Goal: Unclear

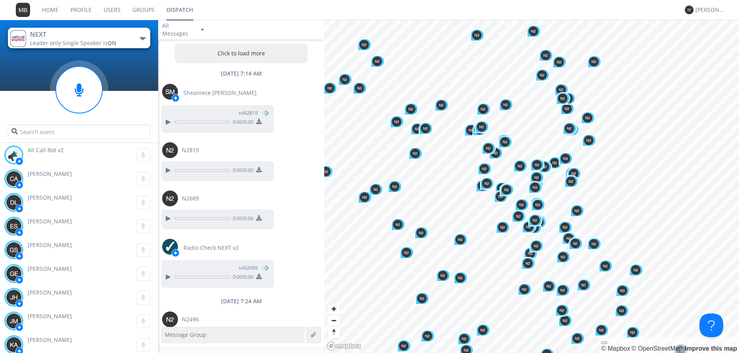
scroll to position [270, 0]
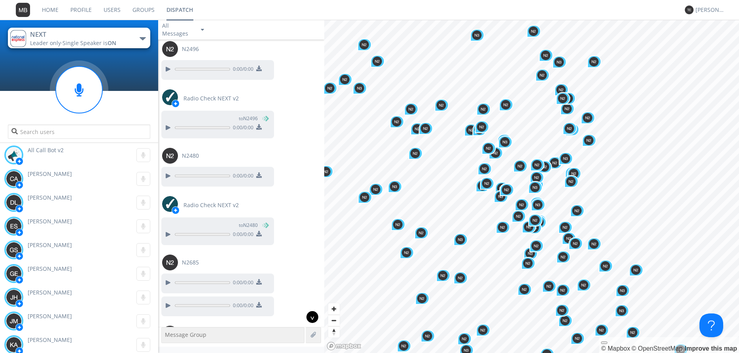
click at [313, 315] on div "^" at bounding box center [312, 317] width 12 height 12
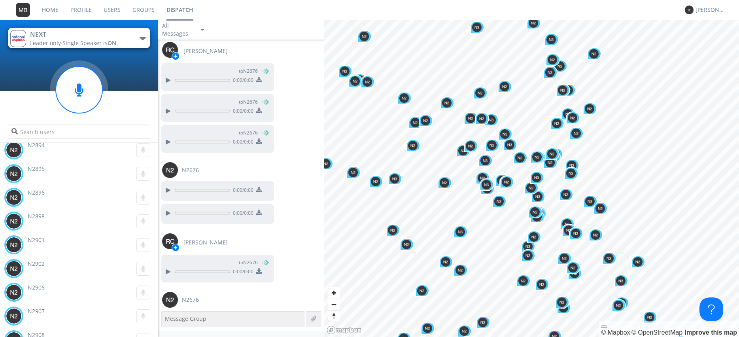
scroll to position [5394, 0]
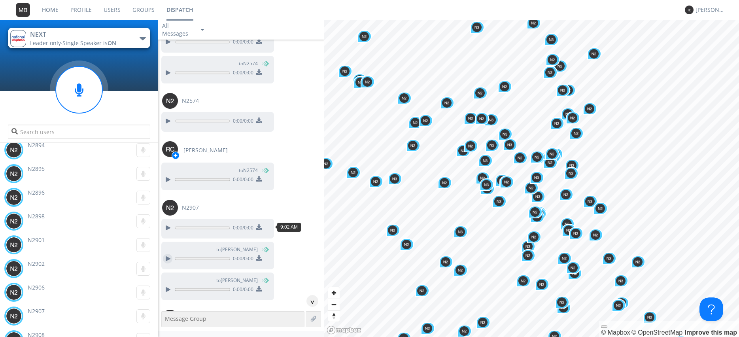
click at [169, 254] on div at bounding box center [167, 258] width 9 height 9
click at [168, 285] on div at bounding box center [167, 289] width 9 height 9
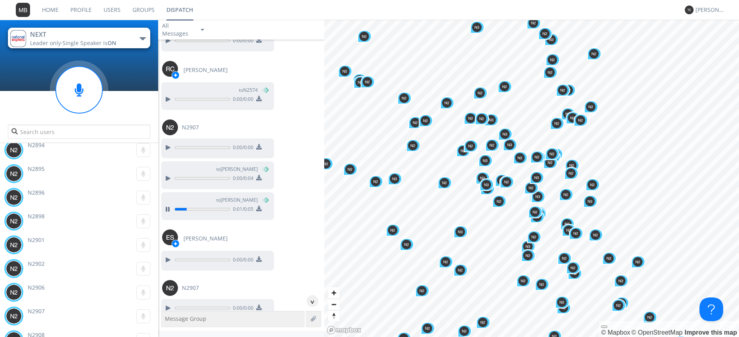
scroll to position [5484, 0]
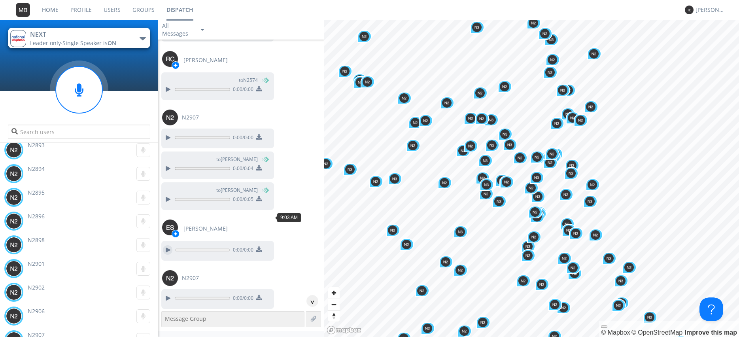
click at [169, 245] on div at bounding box center [167, 249] width 9 height 9
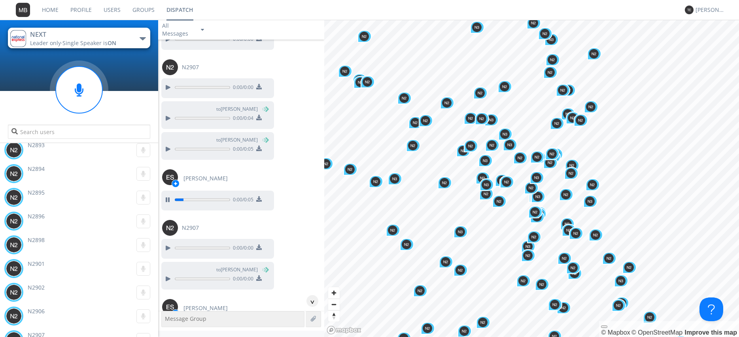
scroll to position [5574, 0]
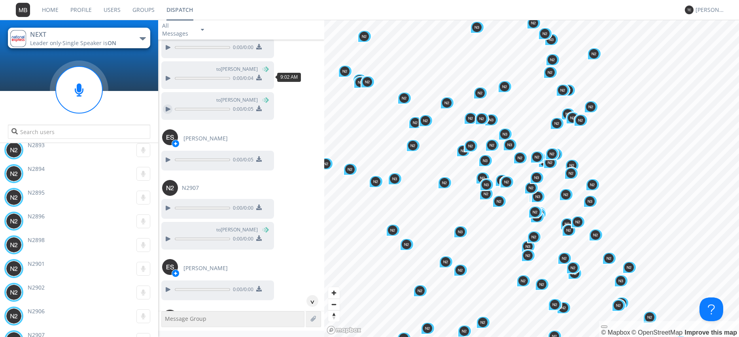
click at [167, 104] on div at bounding box center [167, 108] width 9 height 9
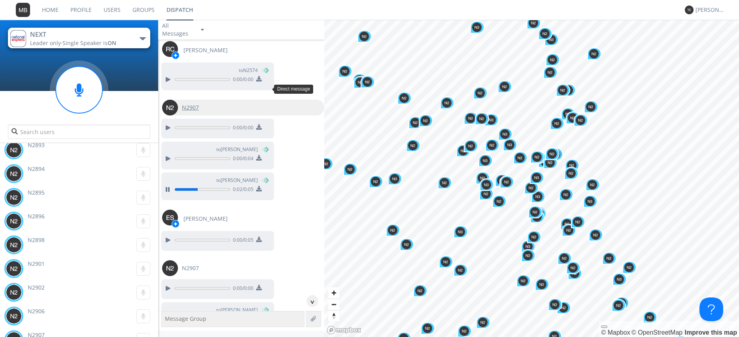
scroll to position [5484, 0]
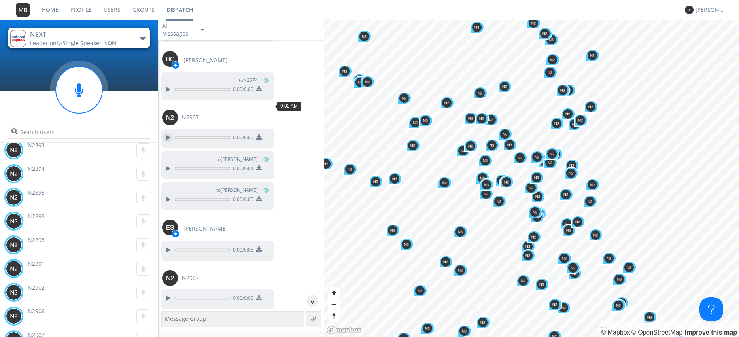
click at [166, 133] on div at bounding box center [167, 137] width 9 height 9
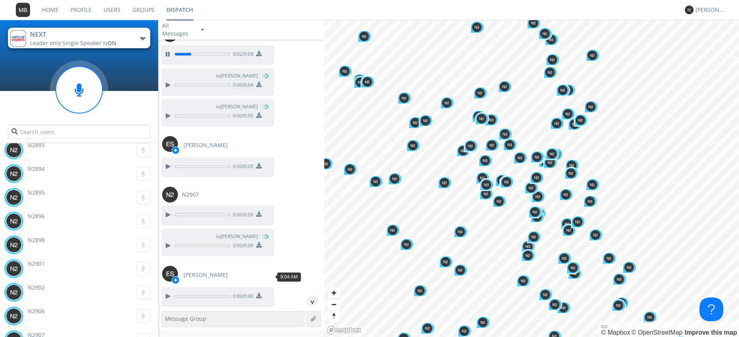
scroll to position [5574, 0]
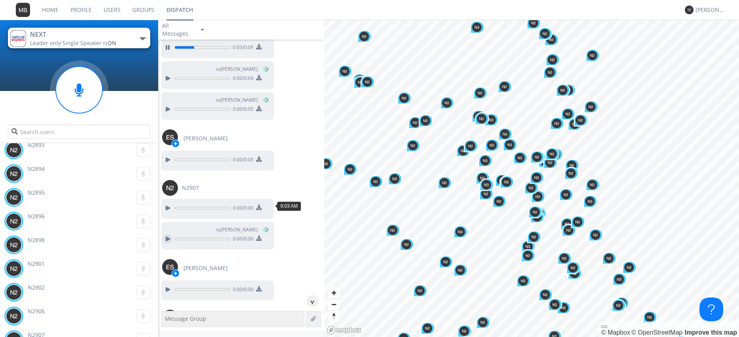
click at [169, 234] on div at bounding box center [167, 238] width 9 height 9
click at [168, 285] on div at bounding box center [167, 289] width 9 height 9
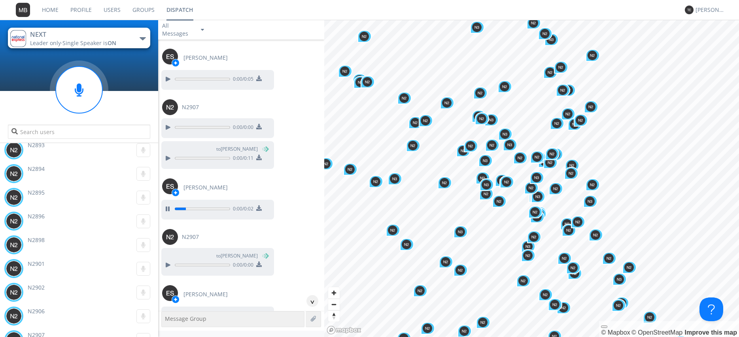
scroll to position [5664, 0]
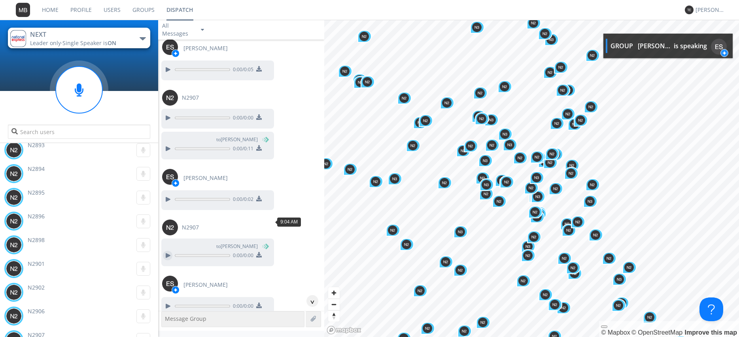
click at [163, 251] on div at bounding box center [167, 255] width 9 height 9
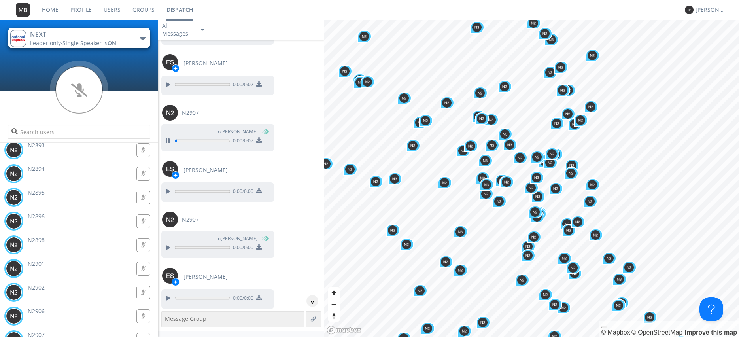
scroll to position [5799, 0]
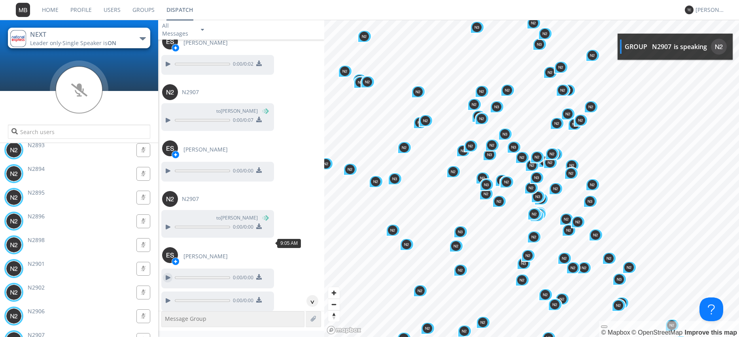
click at [167, 273] on div at bounding box center [167, 277] width 9 height 9
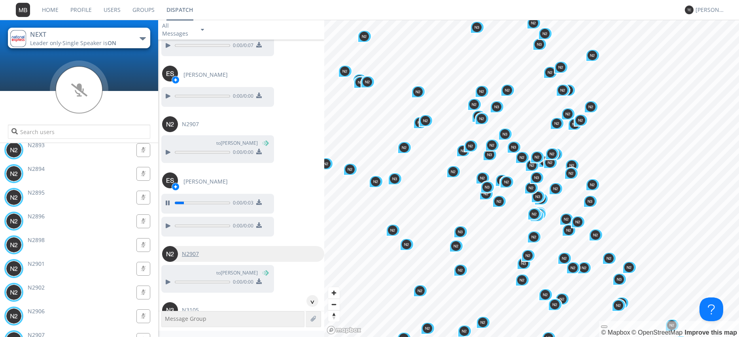
scroll to position [5889, 0]
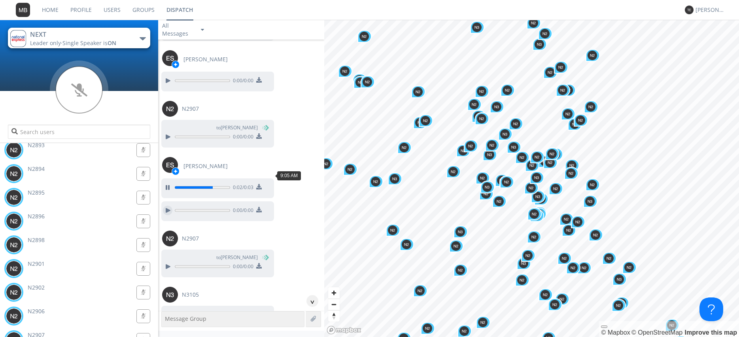
click at [168, 205] on div at bounding box center [167, 209] width 9 height 9
click at [169, 262] on div at bounding box center [167, 266] width 9 height 9
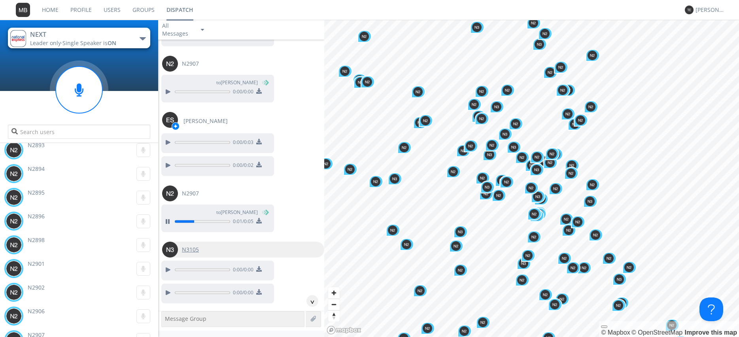
scroll to position [5980, 0]
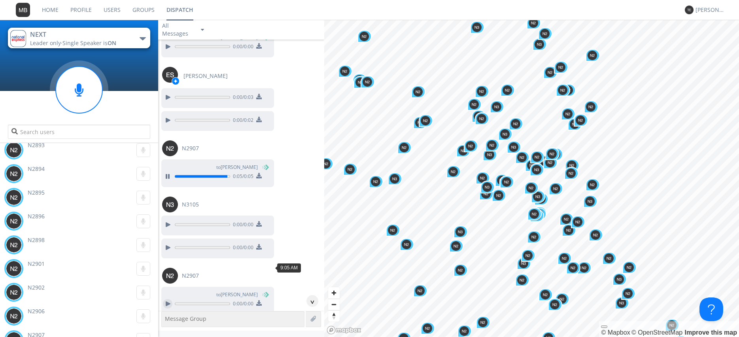
click at [164, 299] on div at bounding box center [167, 303] width 9 height 9
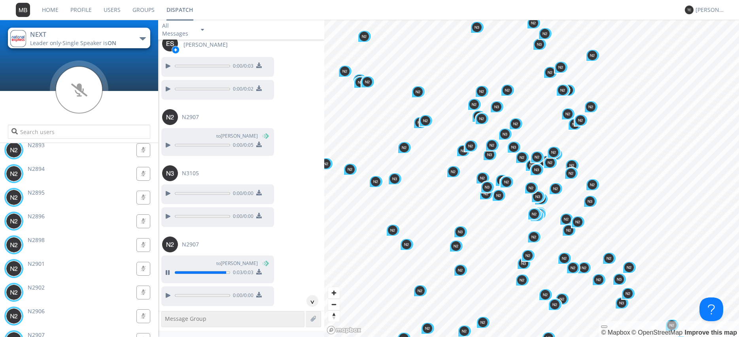
scroll to position [6025, 0]
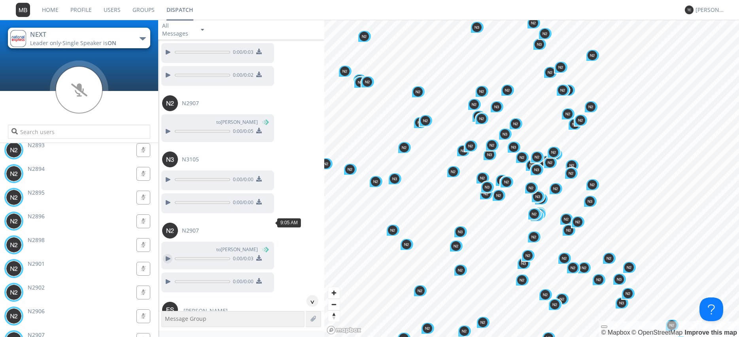
click at [166, 254] on div at bounding box center [167, 258] width 9 height 9
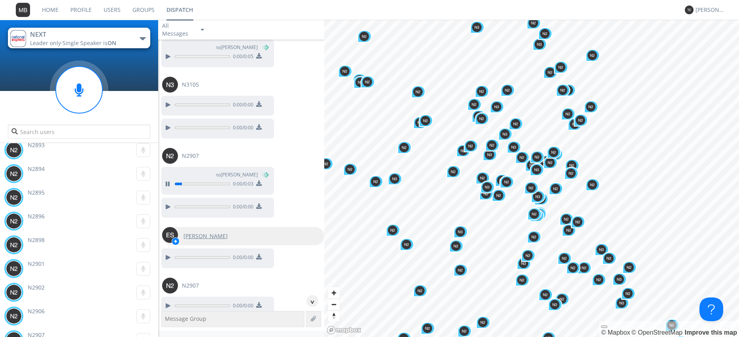
scroll to position [6115, 0]
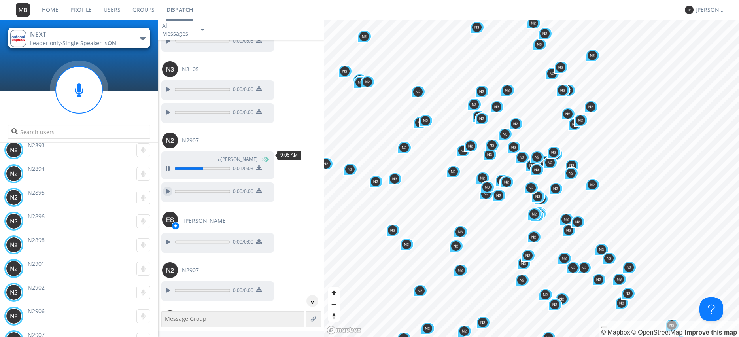
click at [164, 187] on div at bounding box center [167, 191] width 9 height 9
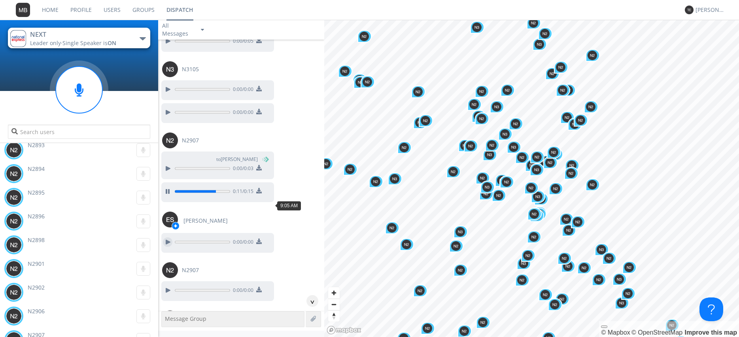
click at [168, 237] on div at bounding box center [167, 241] width 9 height 9
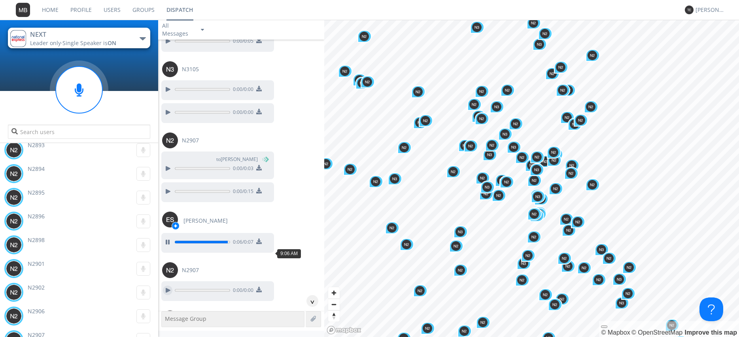
click at [168, 285] on div at bounding box center [167, 289] width 9 height 9
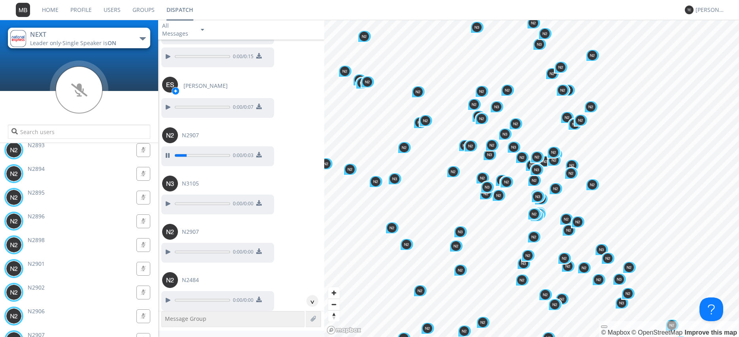
scroll to position [6250, 0]
click at [167, 247] on div at bounding box center [167, 251] width 9 height 9
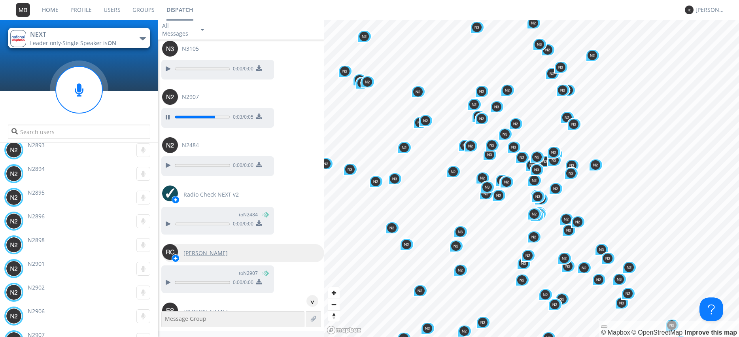
scroll to position [6385, 0]
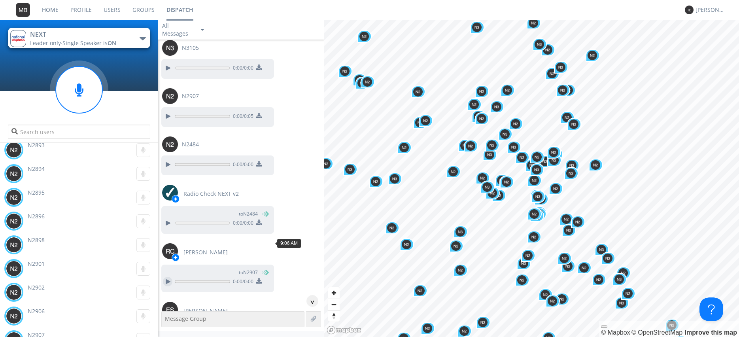
click at [168, 277] on div at bounding box center [167, 281] width 9 height 9
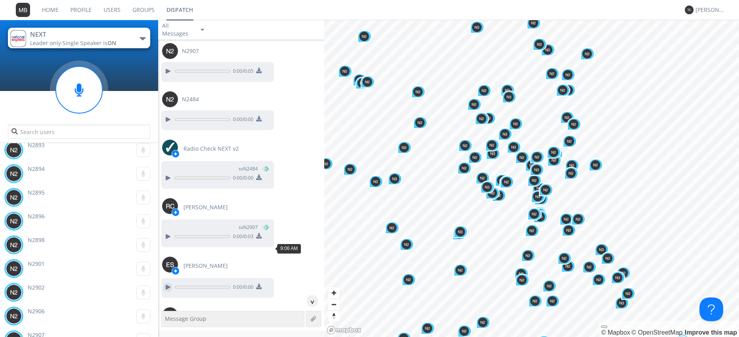
click at [167, 282] on div at bounding box center [167, 286] width 9 height 9
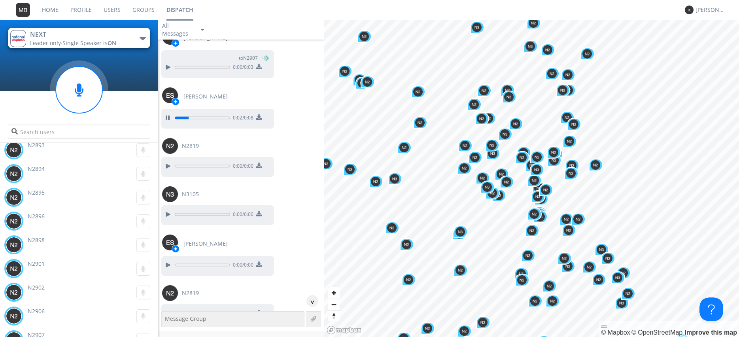
scroll to position [6610, 0]
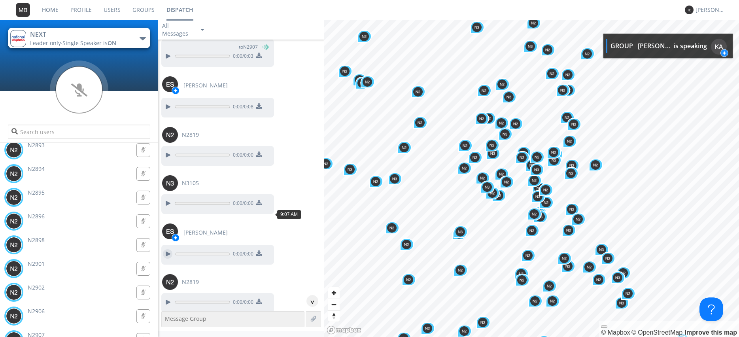
click at [167, 249] on div at bounding box center [167, 253] width 9 height 9
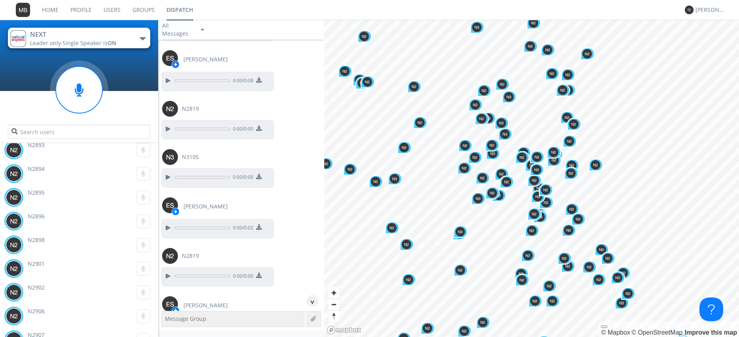
scroll to position [6655, 0]
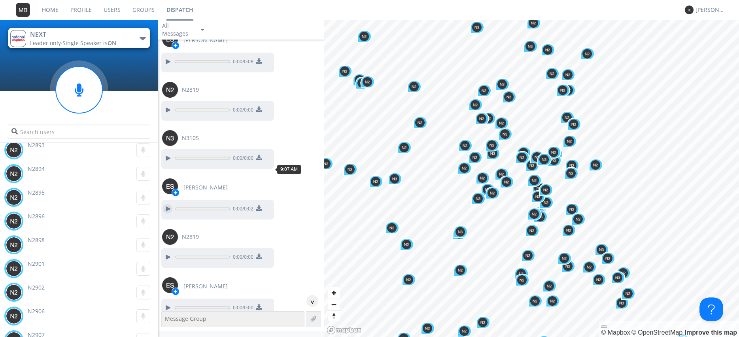
click at [166, 204] on div at bounding box center [167, 208] width 9 height 9
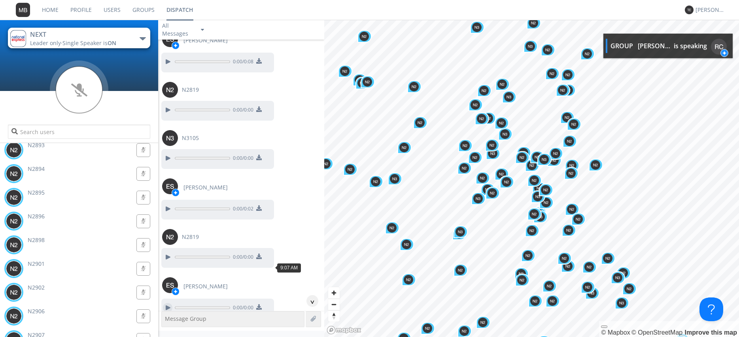
click at [166, 303] on div at bounding box center [167, 307] width 9 height 9
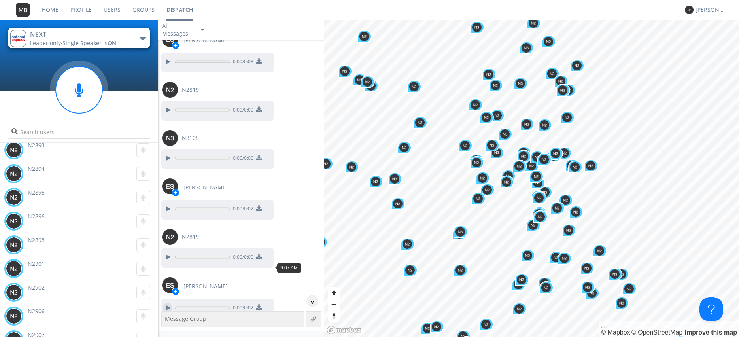
click at [169, 303] on div at bounding box center [167, 307] width 9 height 9
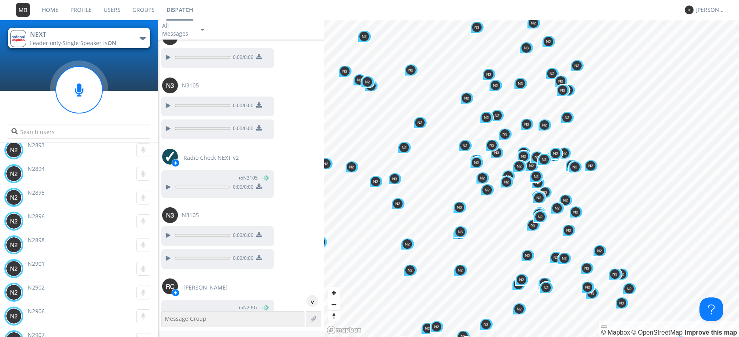
scroll to position [6971, 0]
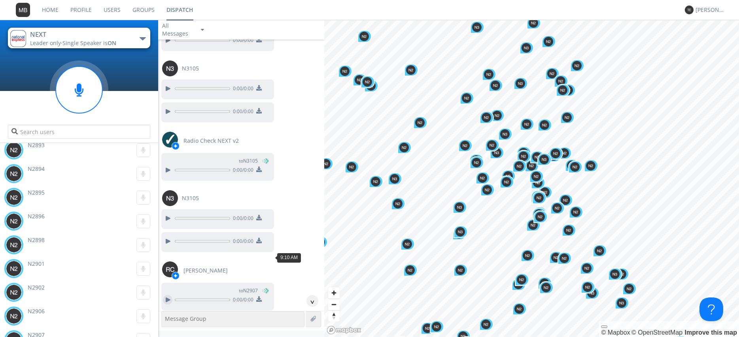
click at [163, 295] on div at bounding box center [167, 299] width 9 height 9
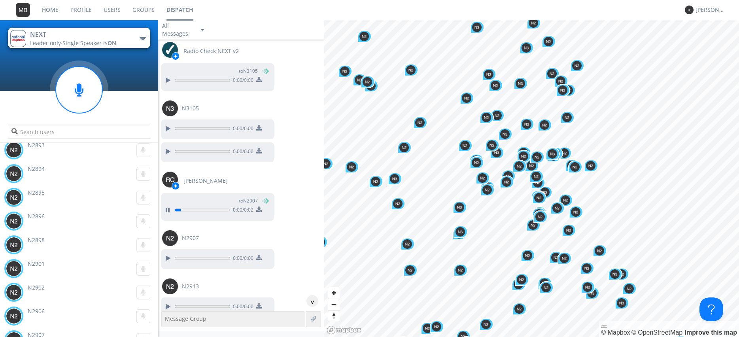
scroll to position [7061, 0]
click at [168, 253] on div at bounding box center [167, 257] width 9 height 9
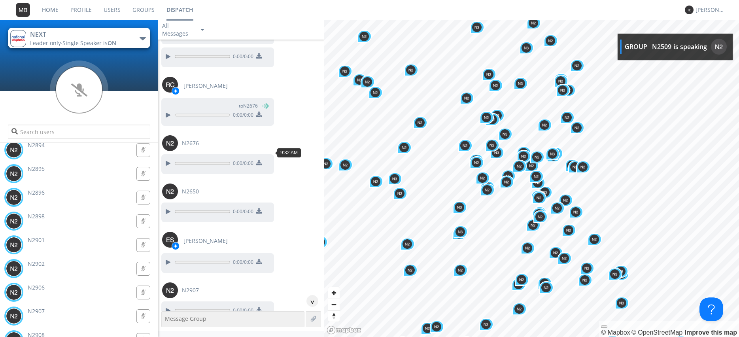
scroll to position [8981, 0]
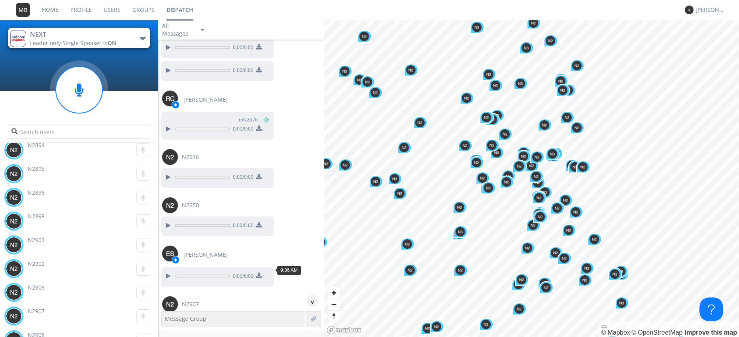
click at [164, 319] on div at bounding box center [167, 323] width 9 height 9
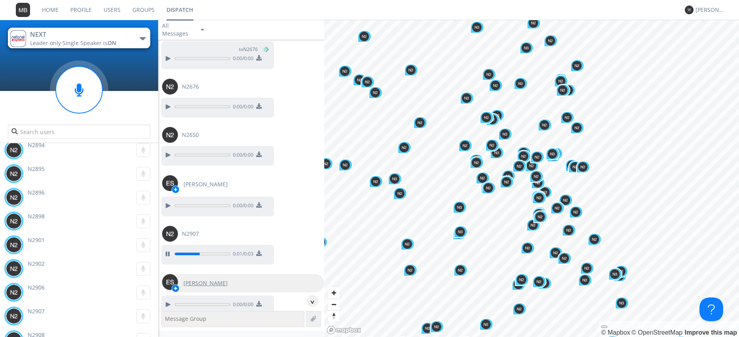
scroll to position [9071, 0]
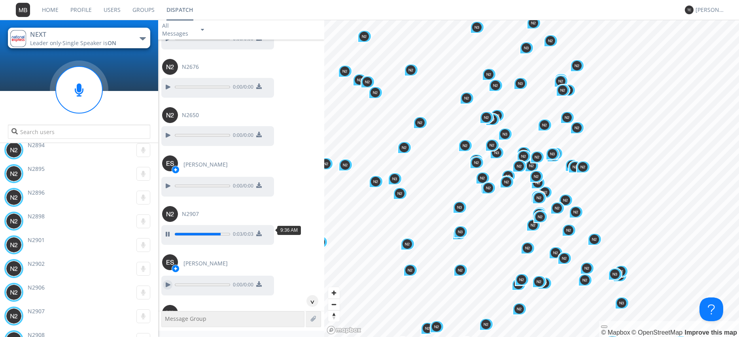
click at [165, 280] on div at bounding box center [167, 284] width 9 height 9
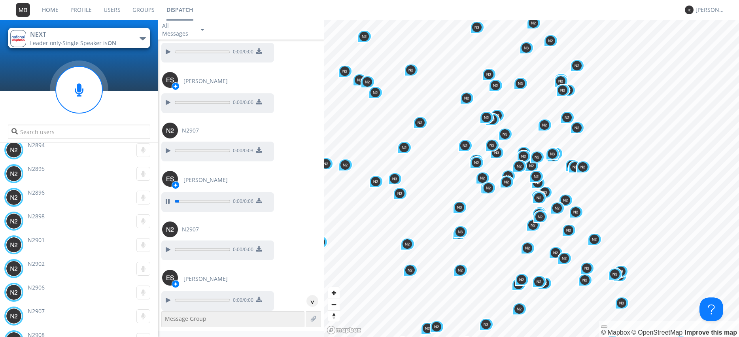
scroll to position [9161, 0]
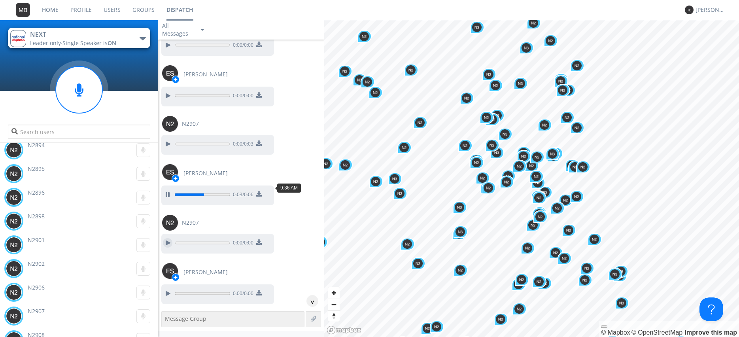
click at [166, 238] on div at bounding box center [167, 242] width 9 height 9
click at [164, 288] on div at bounding box center [167, 292] width 9 height 9
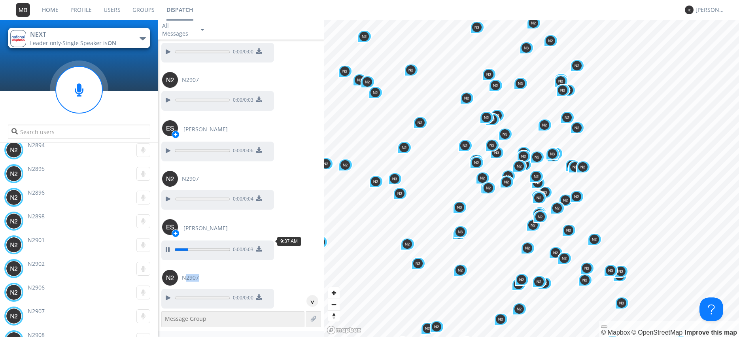
scroll to position [9206, 0]
click at [166, 292] on div at bounding box center [167, 296] width 9 height 9
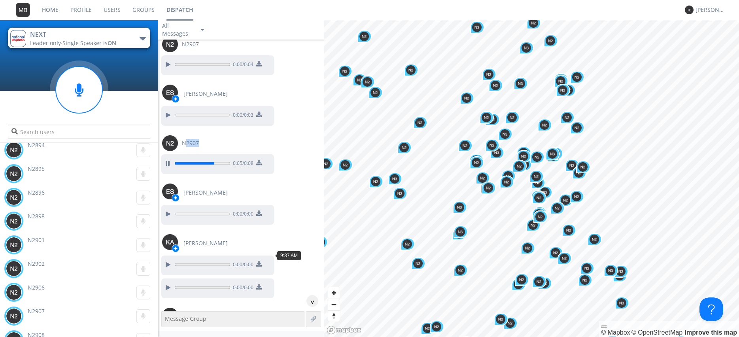
scroll to position [9341, 0]
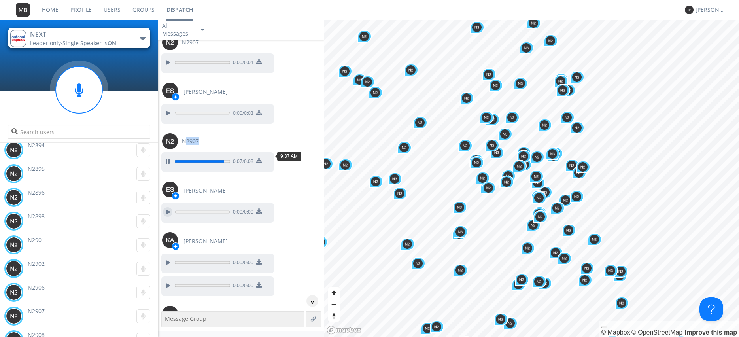
click at [167, 207] on div at bounding box center [167, 211] width 9 height 9
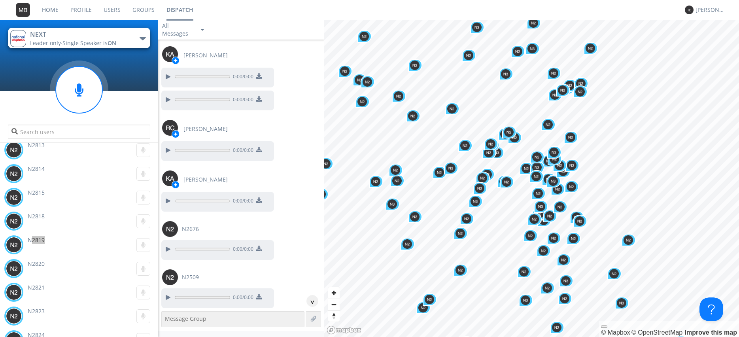
scroll to position [0, 0]
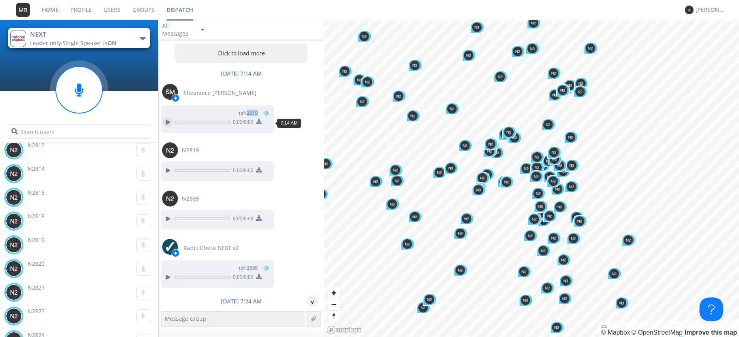
click at [165, 121] on div at bounding box center [167, 121] width 9 height 9
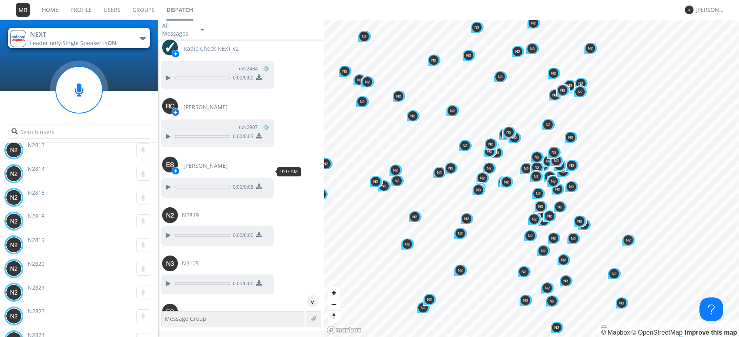
scroll to position [6487, 0]
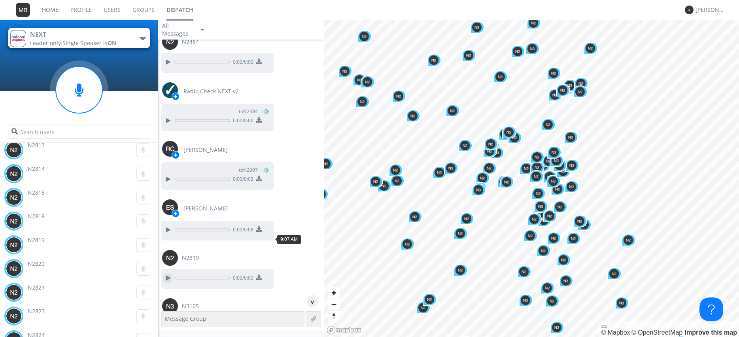
click at [170, 273] on div at bounding box center [167, 277] width 9 height 9
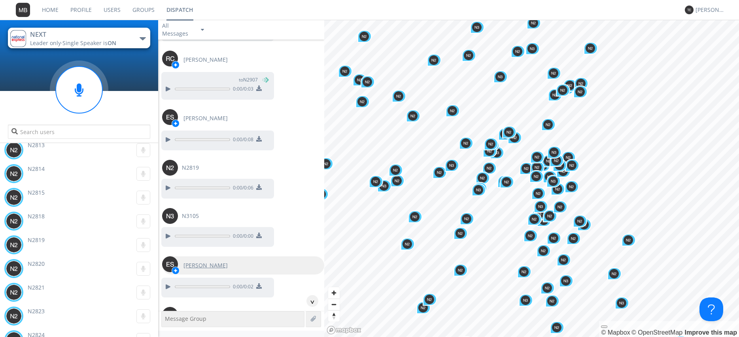
scroll to position [6622, 0]
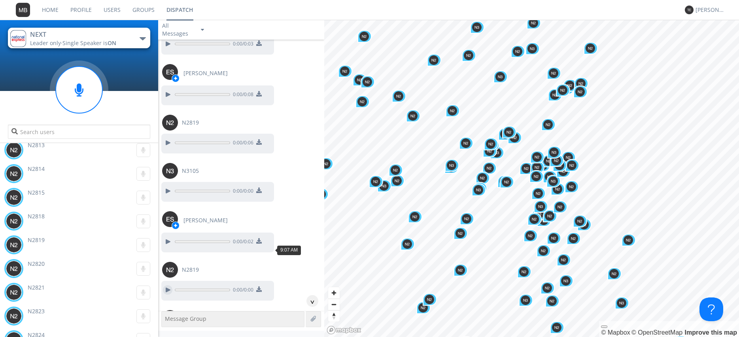
click at [166, 285] on div at bounding box center [167, 289] width 9 height 9
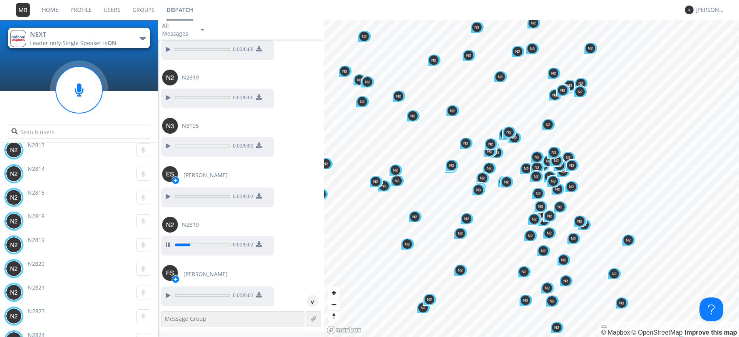
scroll to position [6713, 0]
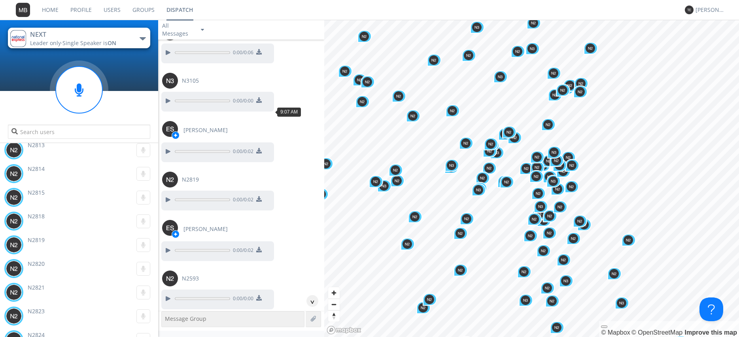
click at [172, 146] on button at bounding box center [167, 151] width 14 height 10
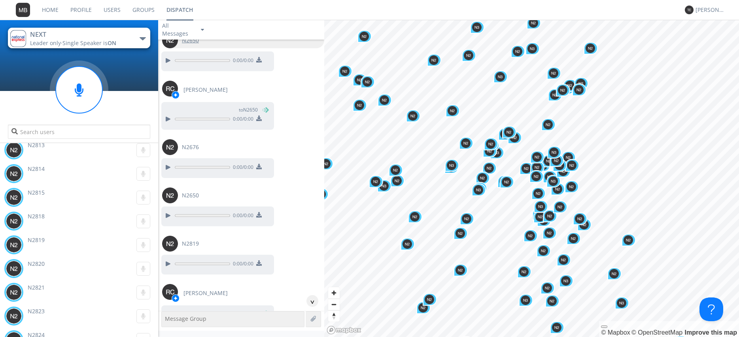
scroll to position [8064, 0]
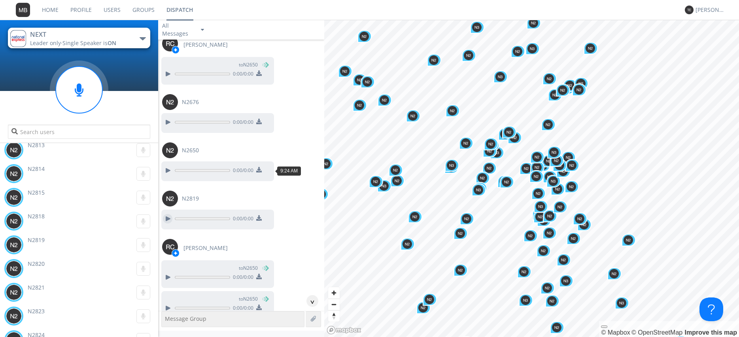
click at [164, 214] on div at bounding box center [167, 218] width 9 height 9
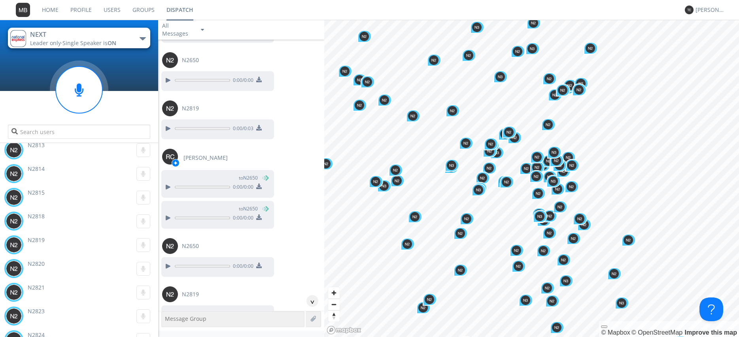
scroll to position [8199, 0]
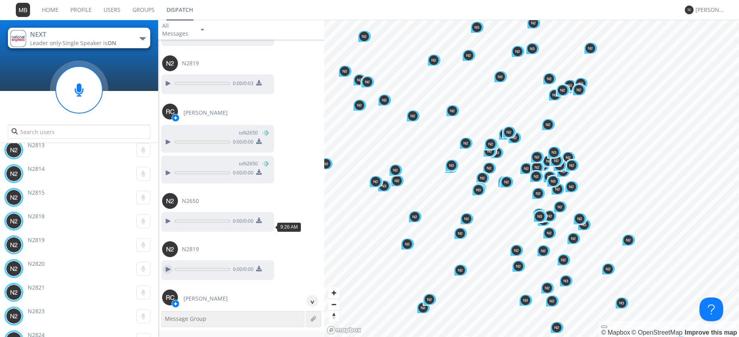
click at [164, 264] on div at bounding box center [167, 268] width 9 height 9
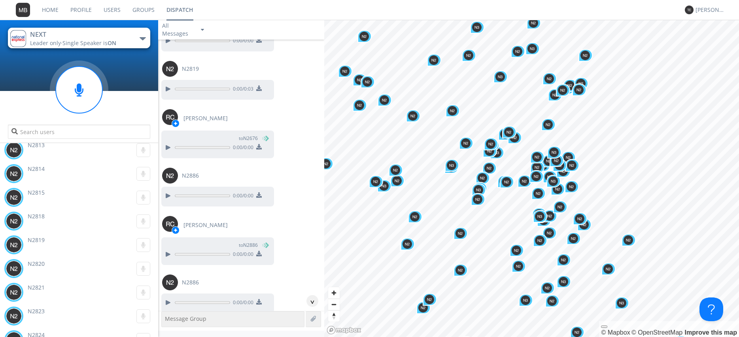
scroll to position [8425, 0]
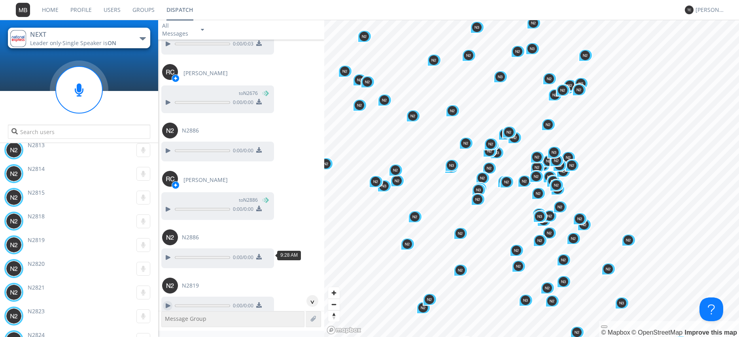
click at [168, 301] on div at bounding box center [167, 305] width 9 height 9
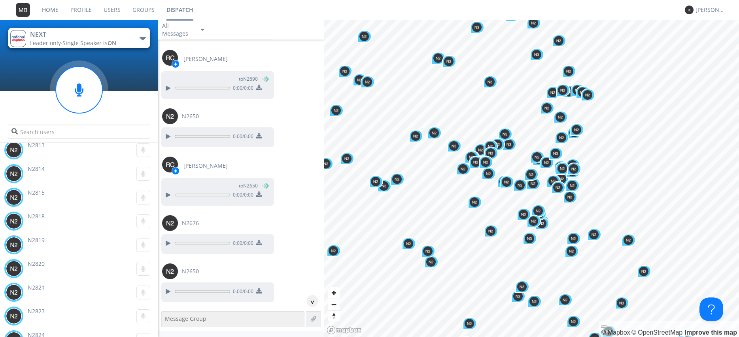
scroll to position [1855, 0]
click at [170, 238] on div at bounding box center [167, 242] width 9 height 9
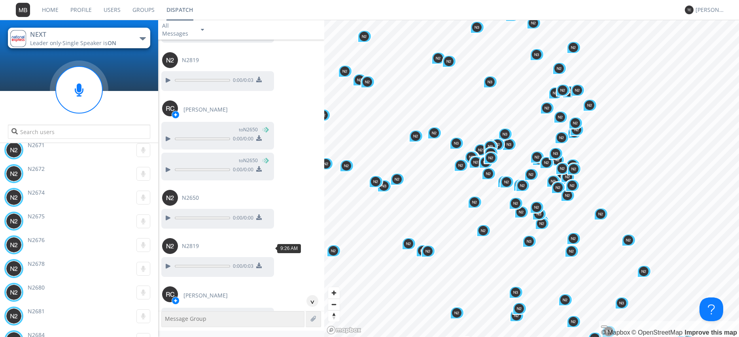
scroll to position [8213, 0]
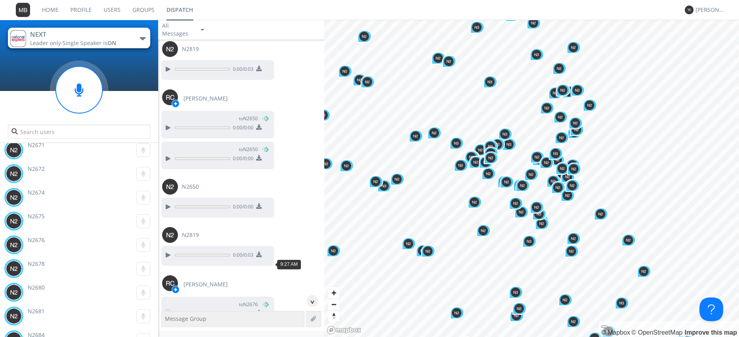
click at [169, 309] on div at bounding box center [167, 313] width 9 height 9
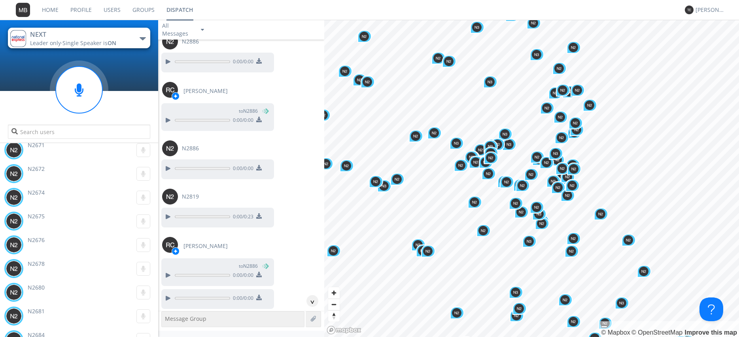
scroll to position [8529, 0]
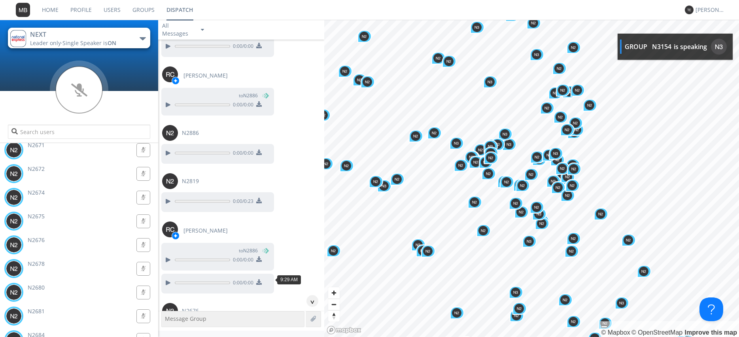
click at [170, 326] on div at bounding box center [167, 330] width 9 height 9
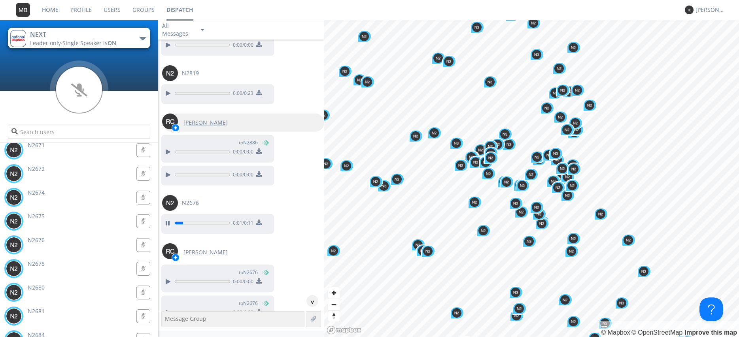
scroll to position [8664, 0]
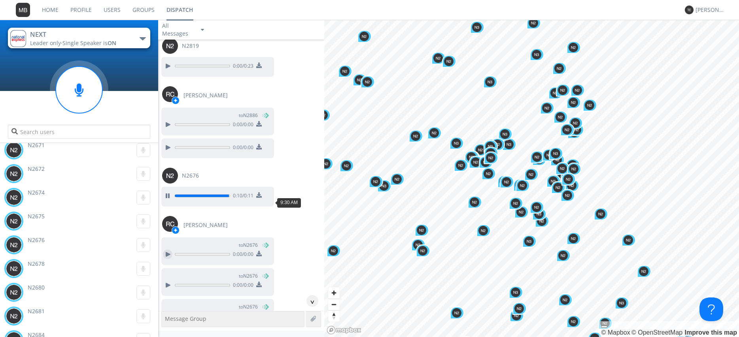
click at [166, 249] on div at bounding box center [167, 253] width 9 height 9
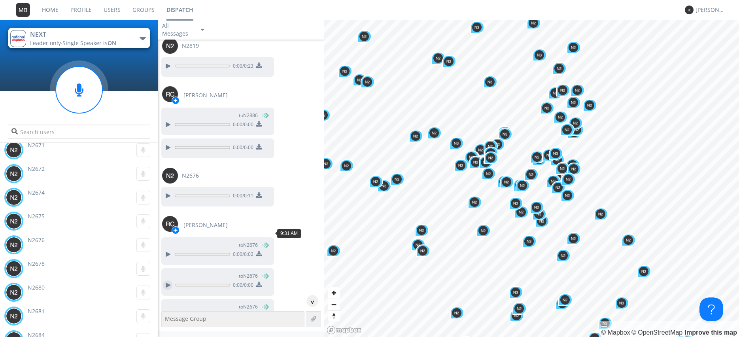
click at [165, 280] on div at bounding box center [167, 284] width 9 height 9
click at [168, 311] on div at bounding box center [167, 315] width 9 height 9
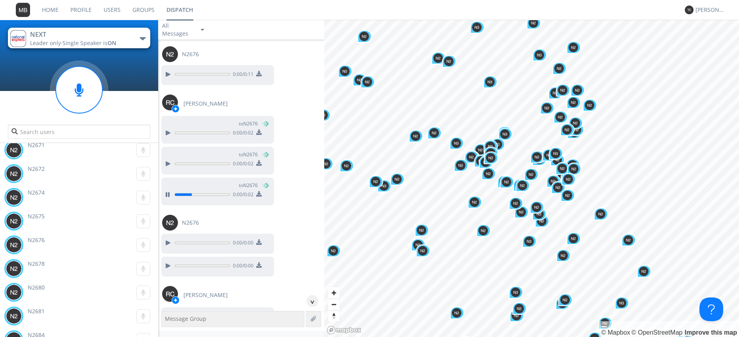
scroll to position [8799, 0]
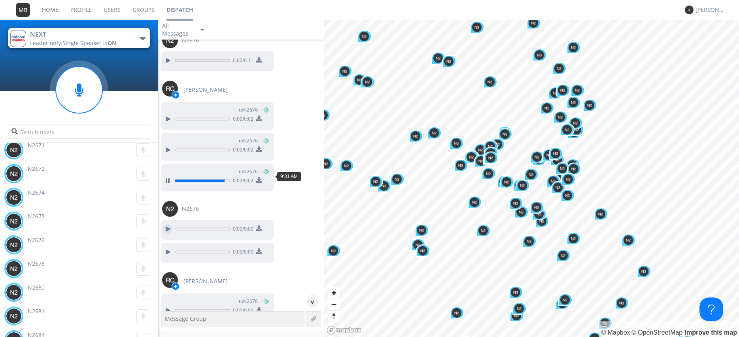
click at [165, 224] on div at bounding box center [167, 228] width 9 height 9
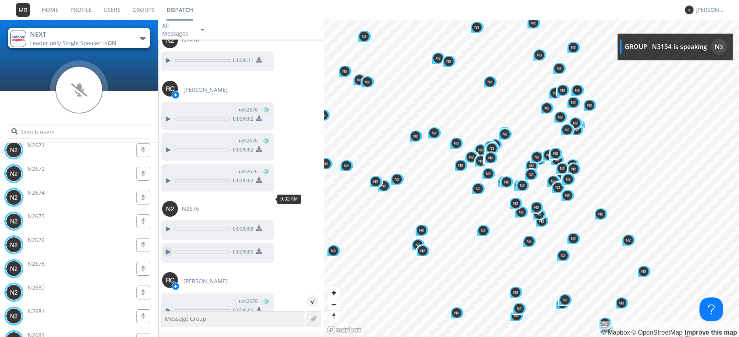
click at [167, 247] on div at bounding box center [167, 251] width 9 height 9
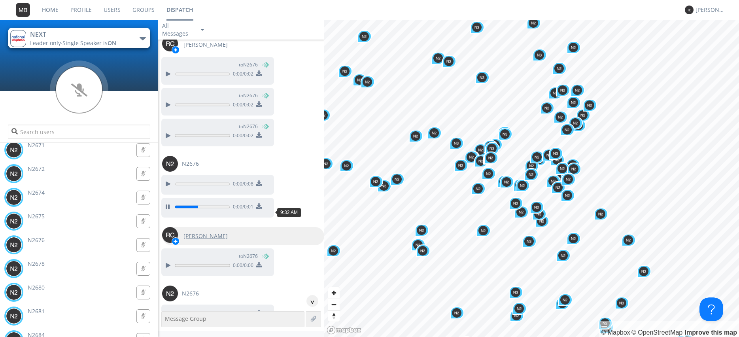
scroll to position [8889, 0]
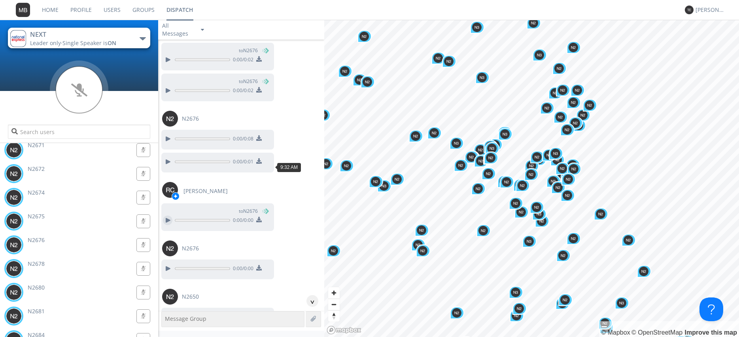
click at [166, 215] on div at bounding box center [167, 219] width 9 height 9
click at [165, 264] on div at bounding box center [167, 268] width 9 height 9
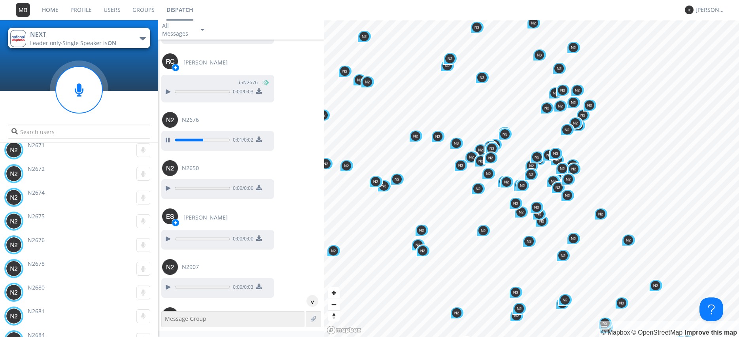
scroll to position [9024, 0]
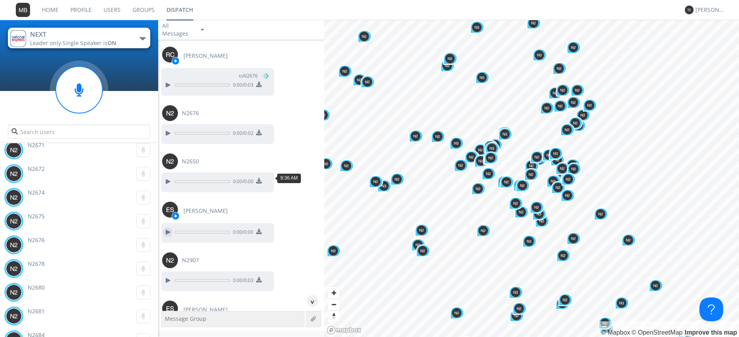
click at [169, 227] on div at bounding box center [167, 231] width 9 height 9
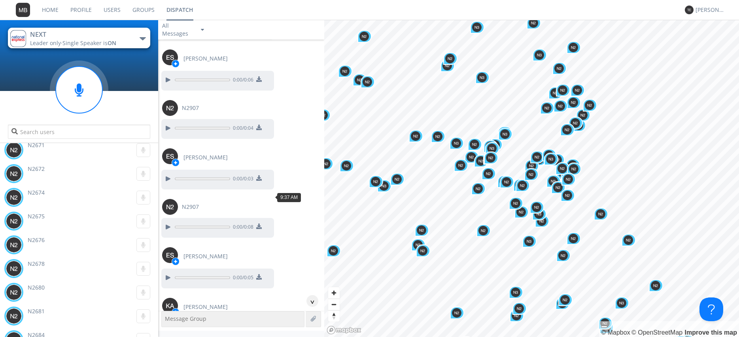
scroll to position [9295, 0]
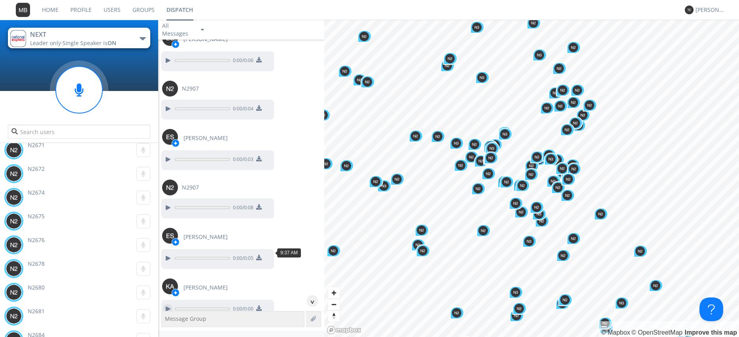
click at [171, 304] on div at bounding box center [167, 308] width 9 height 9
click at [168, 327] on div at bounding box center [167, 331] width 9 height 9
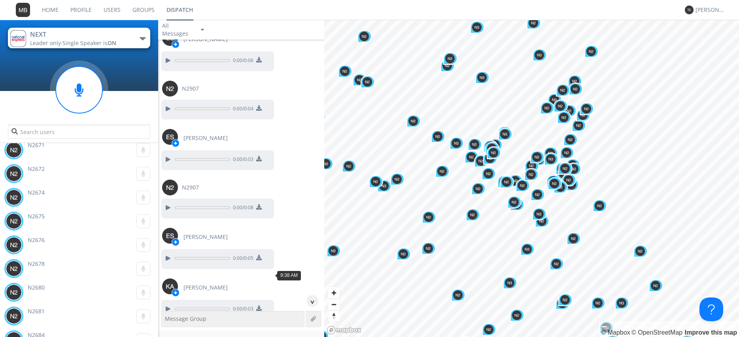
click at [164, 327] on div at bounding box center [167, 331] width 9 height 9
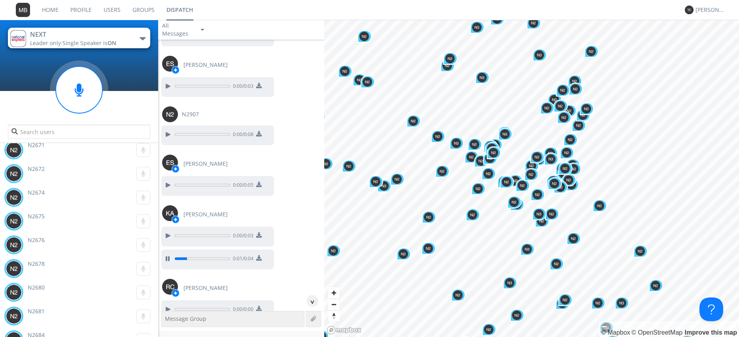
scroll to position [9430, 0]
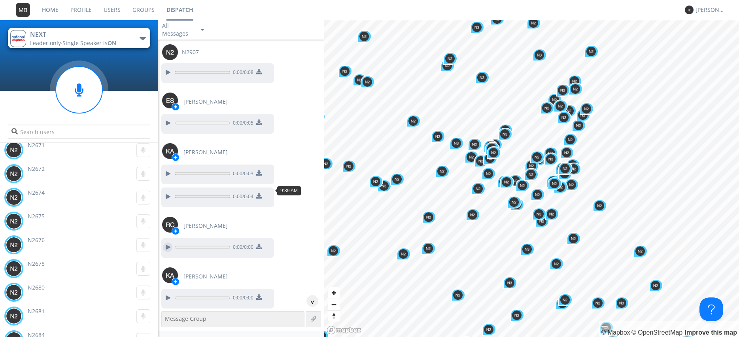
click at [168, 242] on div at bounding box center [167, 246] width 9 height 9
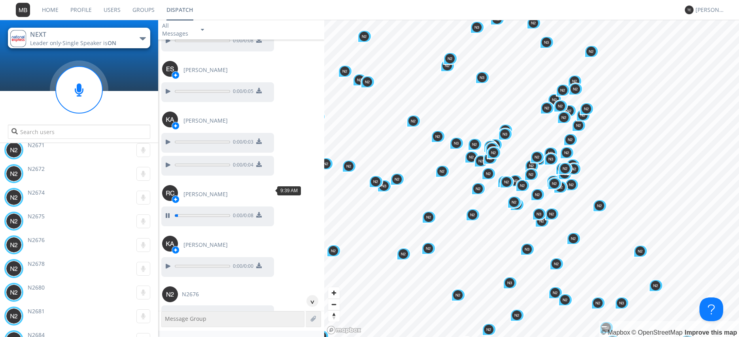
scroll to position [9475, 0]
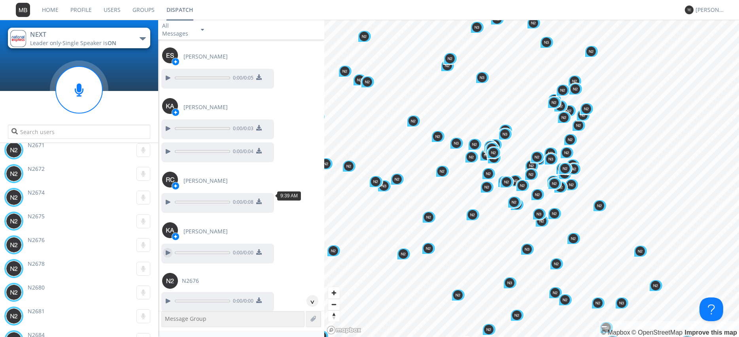
click at [168, 248] on div at bounding box center [167, 252] width 9 height 9
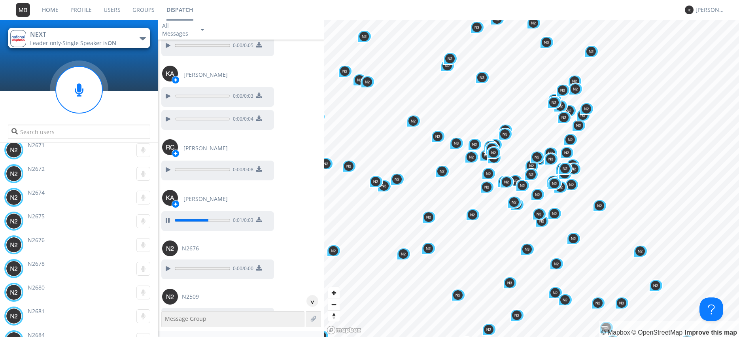
scroll to position [9520, 0]
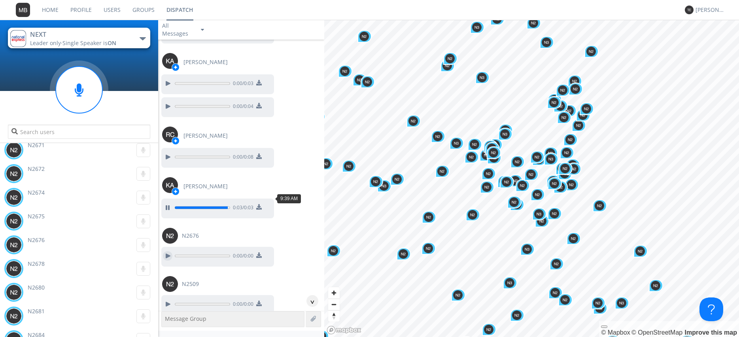
click at [166, 251] on div at bounding box center [167, 255] width 9 height 9
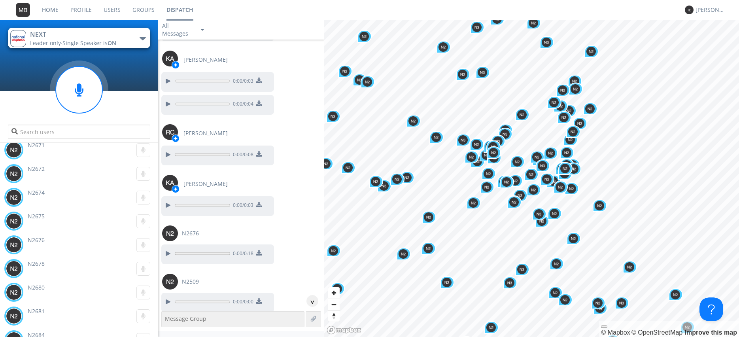
scroll to position [7943, 0]
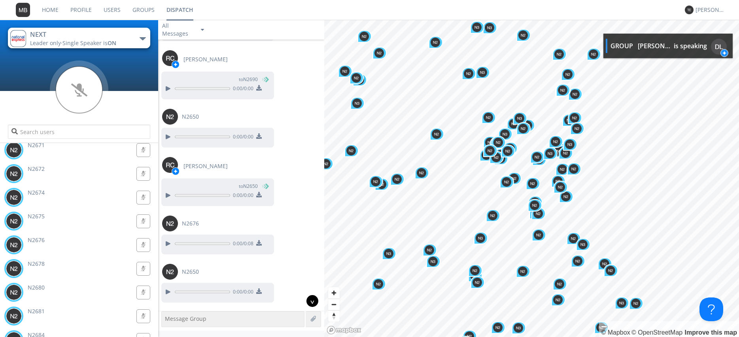
click at [315, 301] on div "^" at bounding box center [312, 301] width 12 height 12
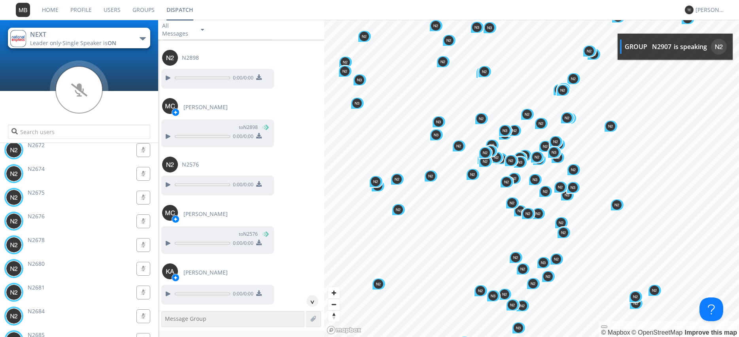
scroll to position [15627, 0]
